Goal: Task Accomplishment & Management: Manage account settings

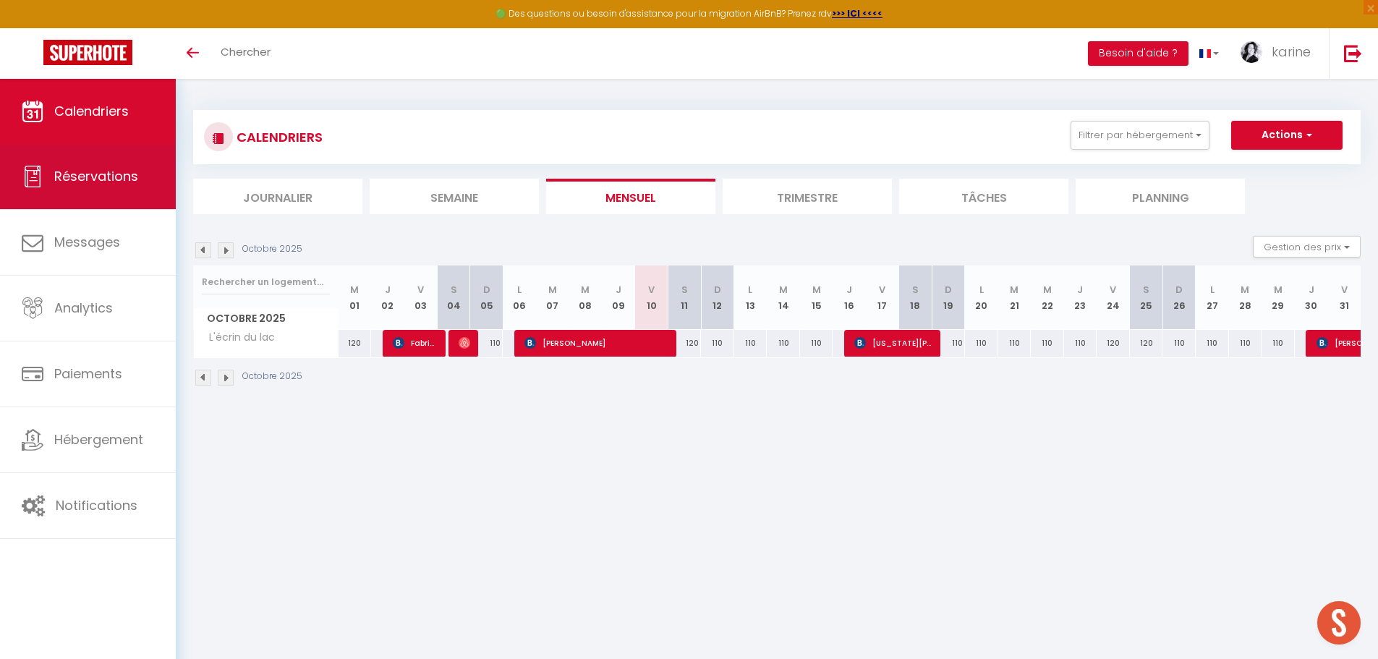
click at [104, 197] on link "Réservations" at bounding box center [88, 176] width 176 height 65
select select "not_cancelled"
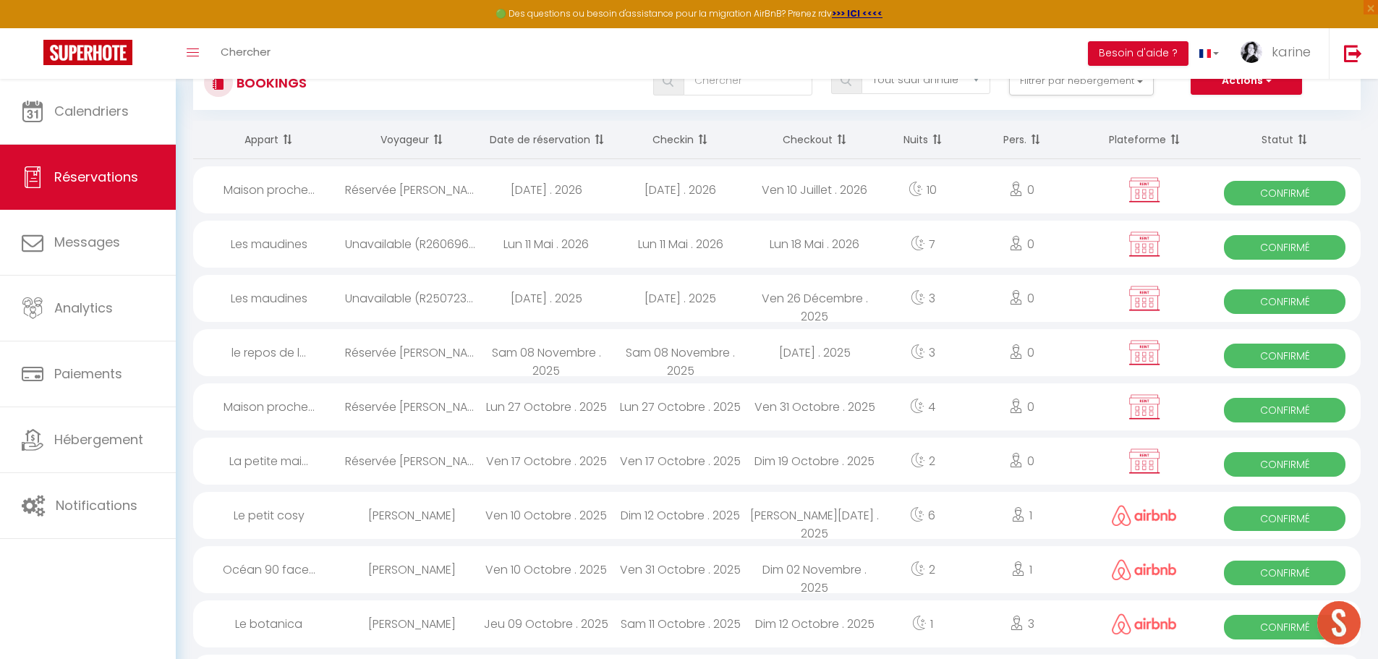
scroll to position [72, 0]
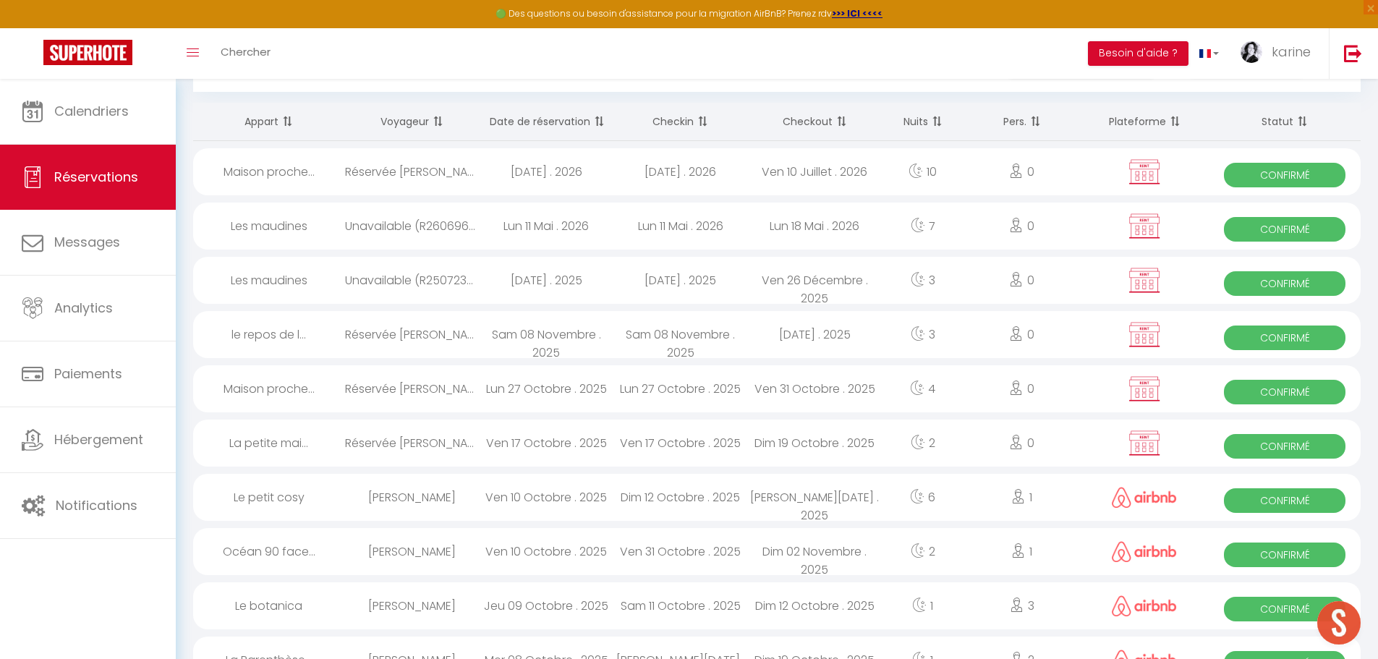
click at [562, 542] on div "Ven 10 Octobre . 2025" at bounding box center [546, 551] width 135 height 47
select select "OK"
select select "0"
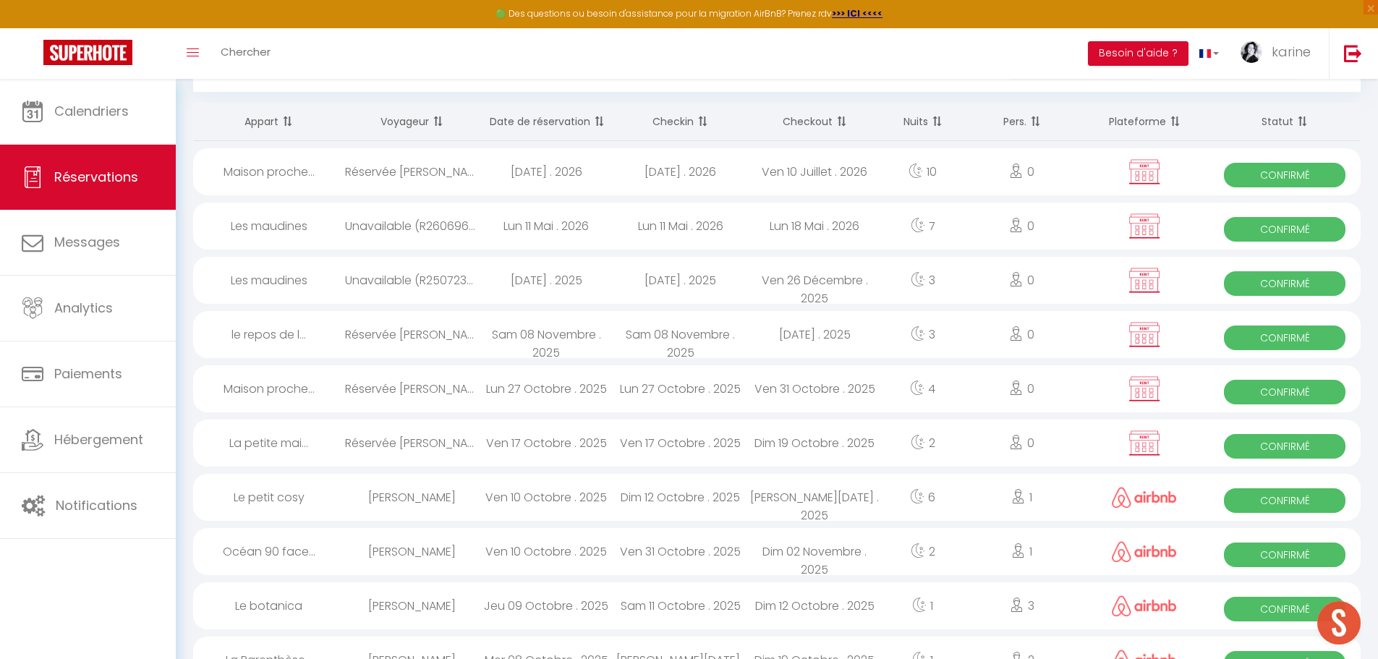
select select "1"
select select
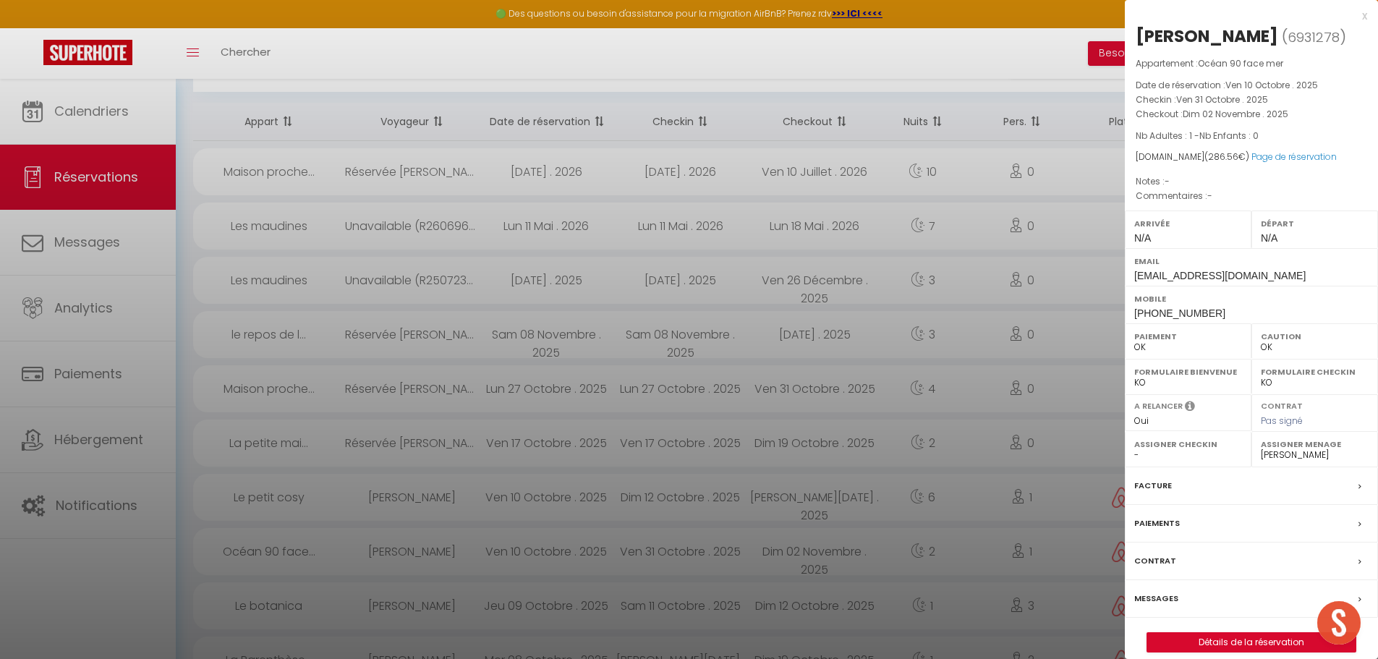
click at [565, 483] on div at bounding box center [689, 329] width 1378 height 659
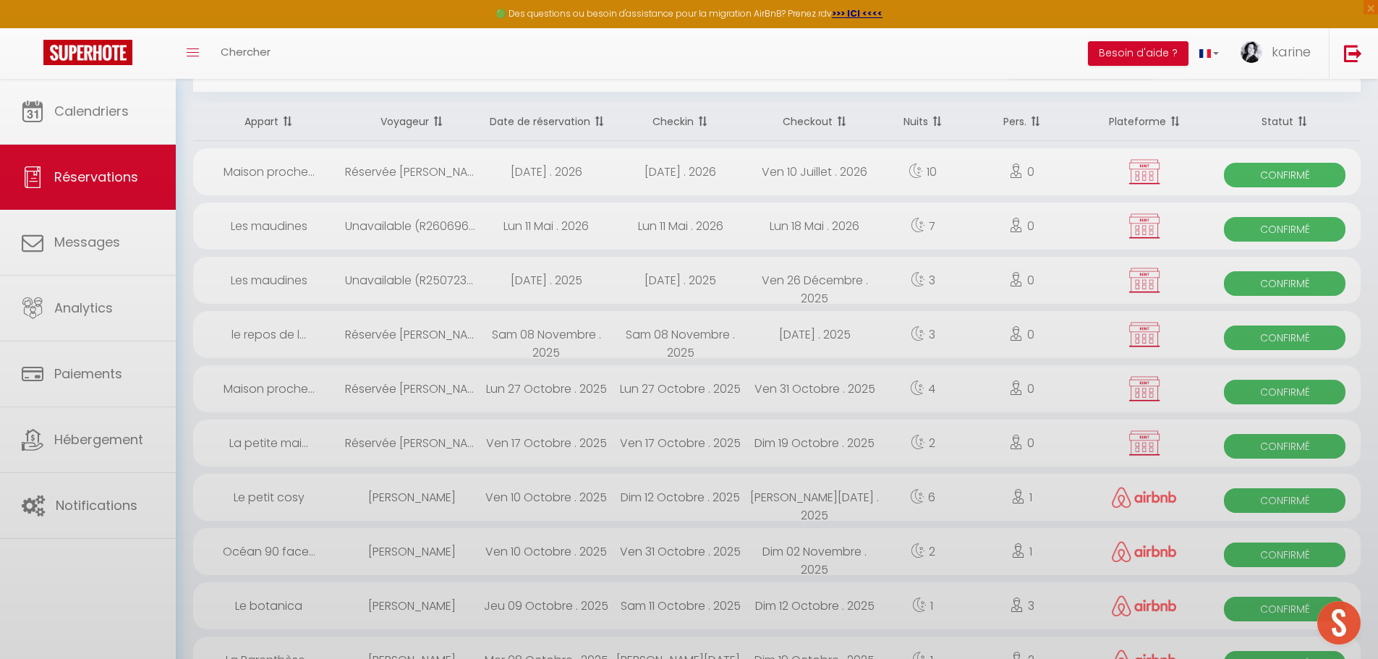
click at [548, 499] on div at bounding box center [689, 329] width 1378 height 659
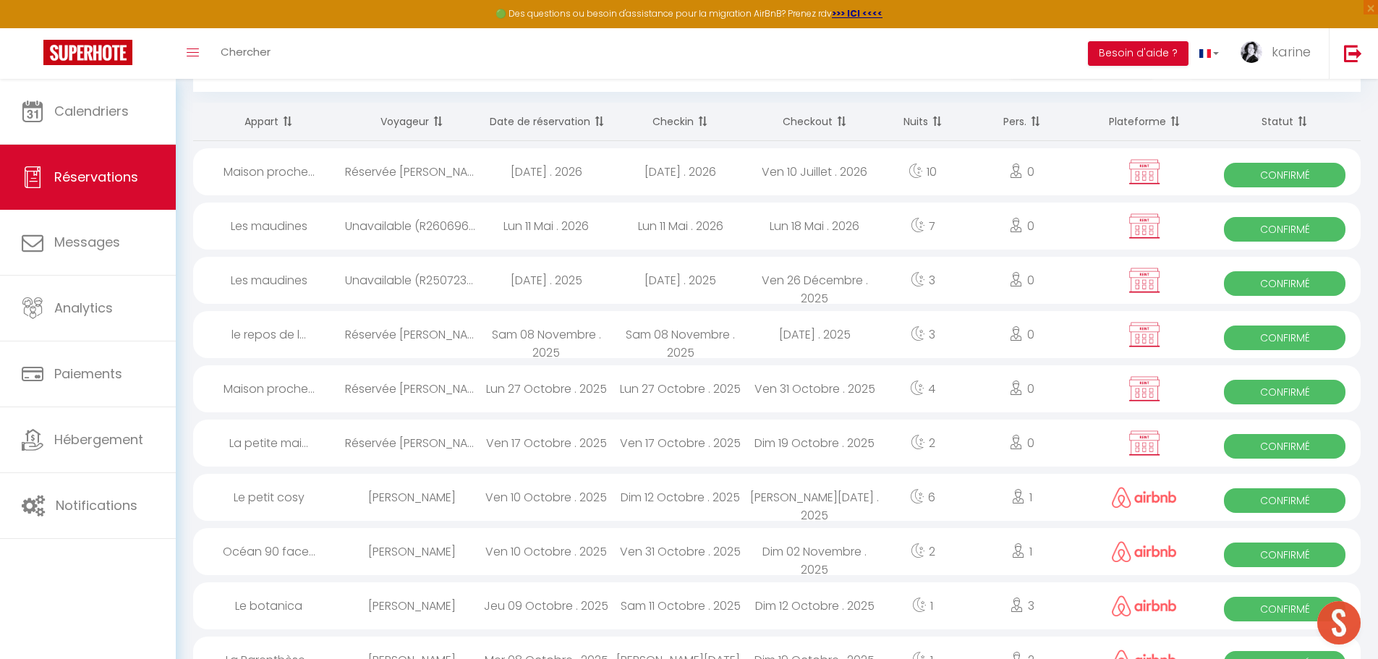
click at [552, 494] on div "Ven 10 Octobre . 2025" at bounding box center [546, 497] width 135 height 47
select select "47621"
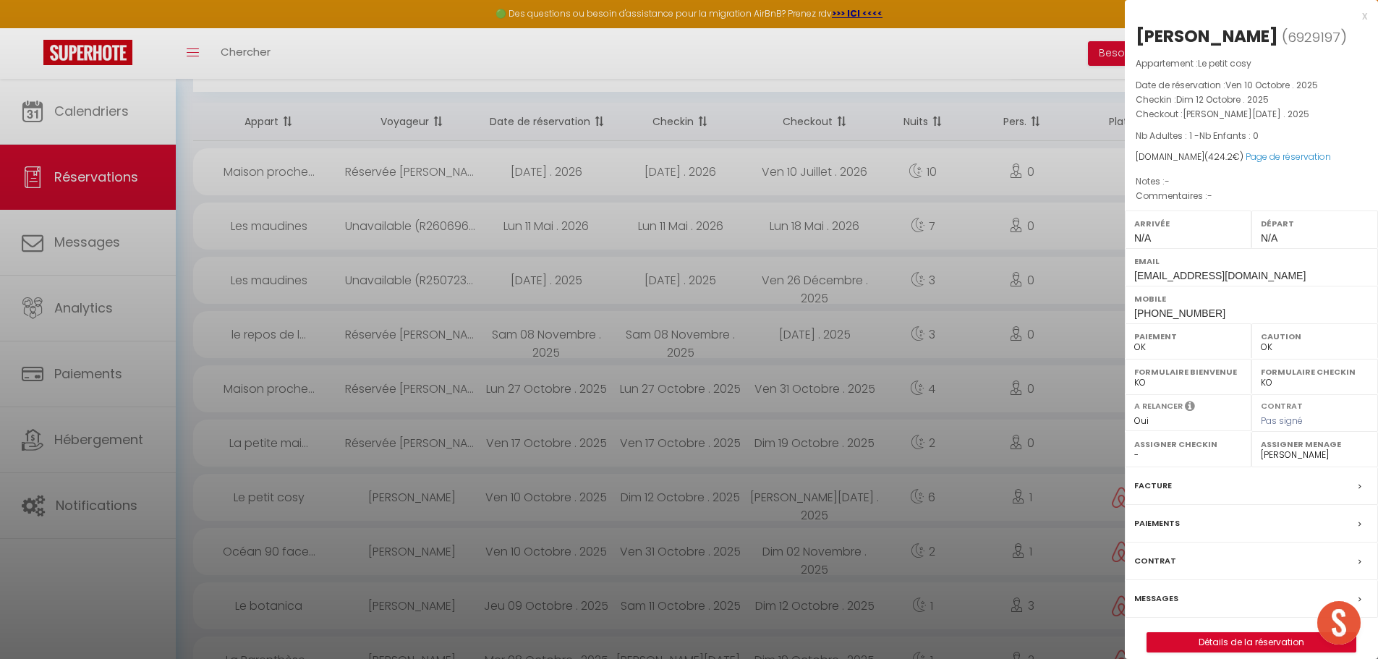
click at [590, 406] on div at bounding box center [689, 329] width 1378 height 659
